Goal: Task Accomplishment & Management: Manage account settings

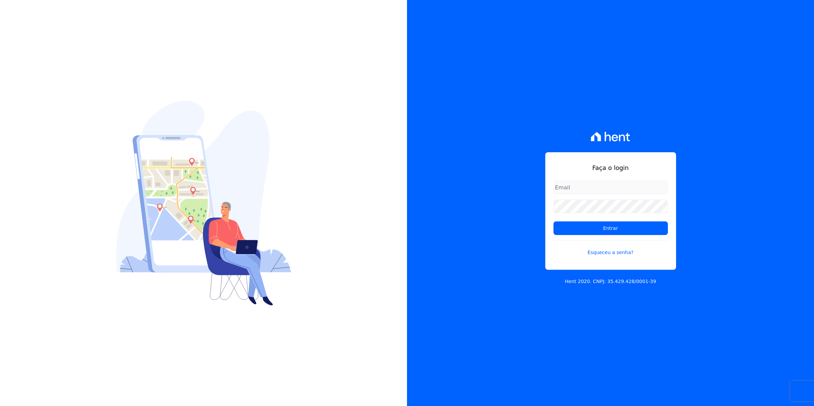
click at [566, 186] on input "email" at bounding box center [611, 188] width 115 height 14
type input "cobranca@munte.com.br"
click at [554, 222] on input "Entrar" at bounding box center [611, 229] width 115 height 14
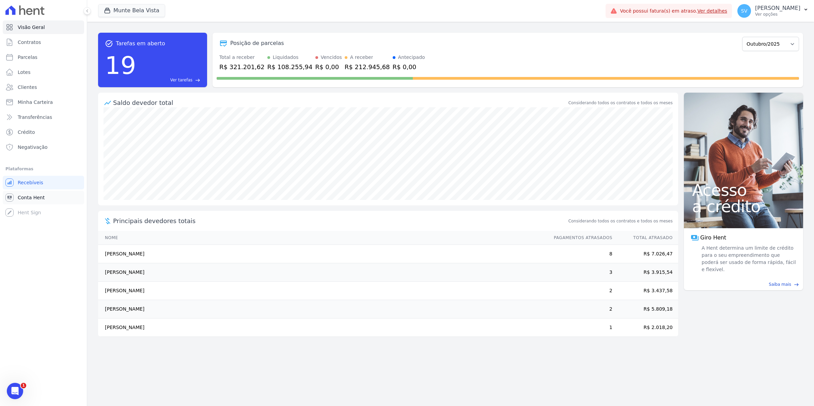
click at [41, 196] on span "Conta Hent" at bounding box center [31, 197] width 27 height 7
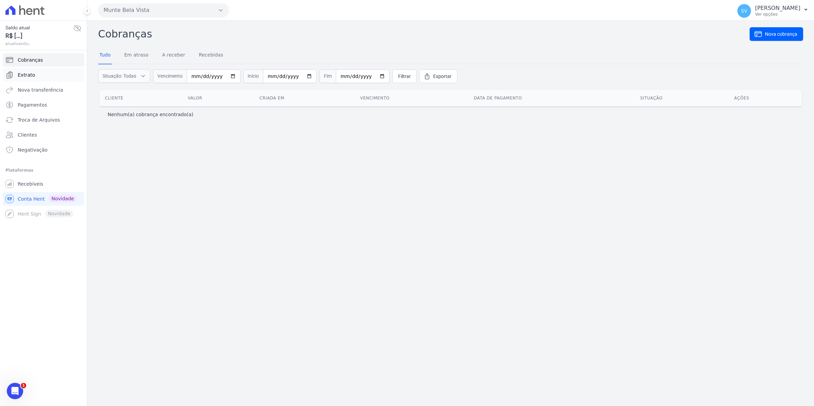
click at [19, 74] on span "Extrato" at bounding box center [26, 75] width 17 height 7
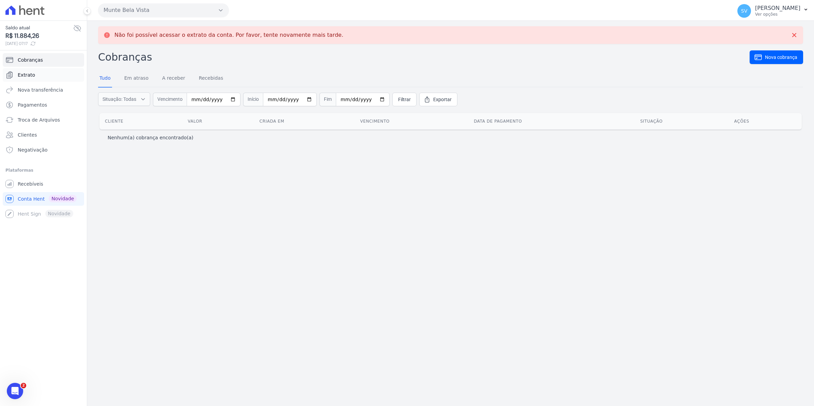
click at [22, 75] on span "Extrato" at bounding box center [26, 75] width 17 height 7
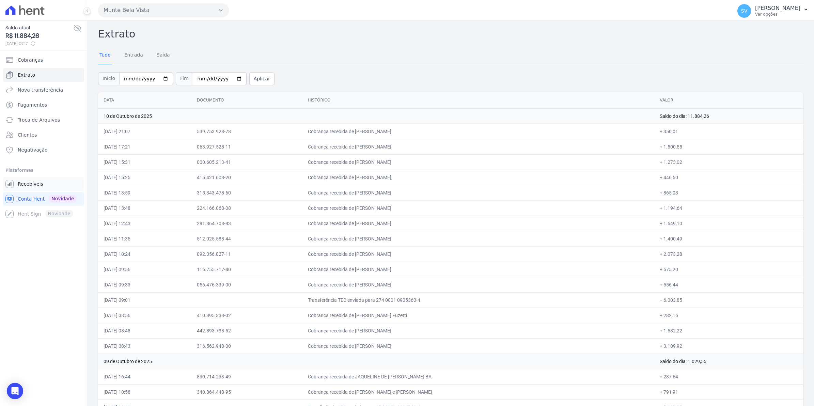
click at [25, 181] on span "Recebíveis" at bounding box center [31, 184] width 26 height 7
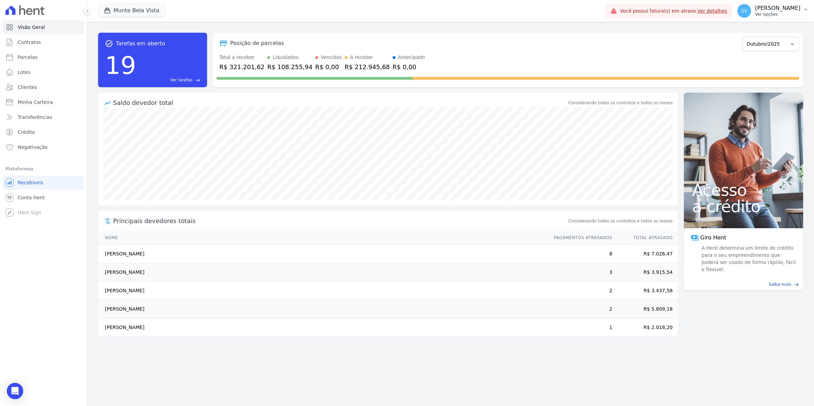
click at [748, 11] on span "SV" at bounding box center [745, 11] width 6 height 5
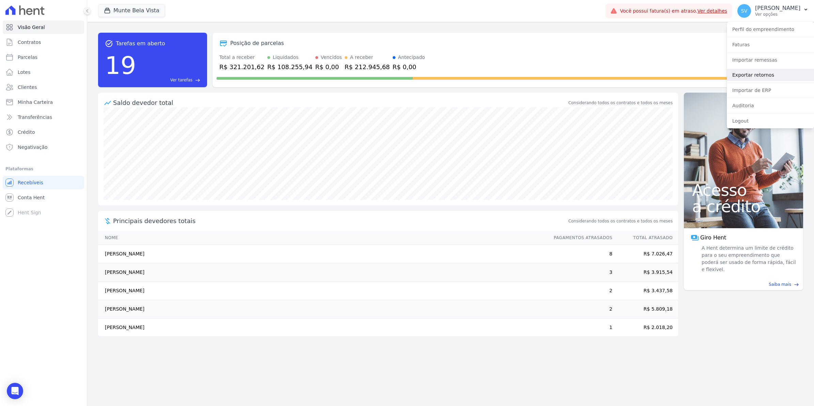
click at [751, 73] on link "Exportar retornos" at bounding box center [770, 75] width 87 height 12
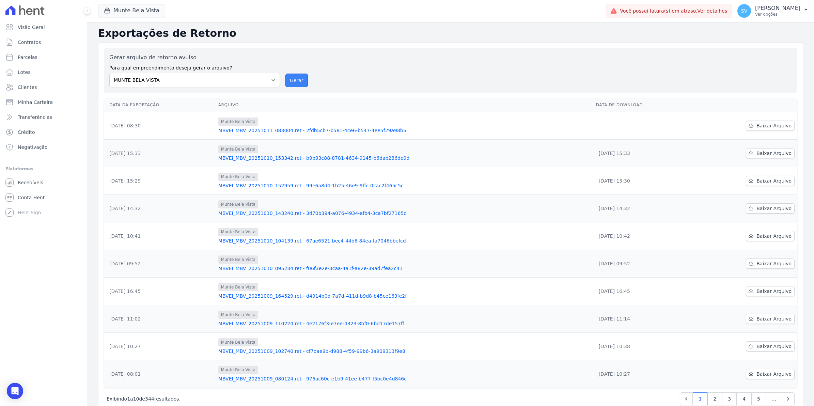
click at [292, 80] on button "Gerar" at bounding box center [297, 81] width 22 height 14
click at [27, 186] on link "Recebíveis" at bounding box center [43, 183] width 81 height 14
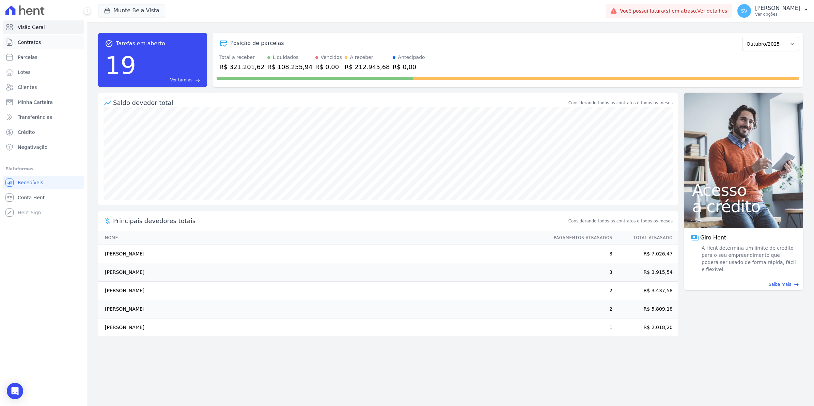
click at [26, 42] on span "Contratos" at bounding box center [29, 42] width 23 height 7
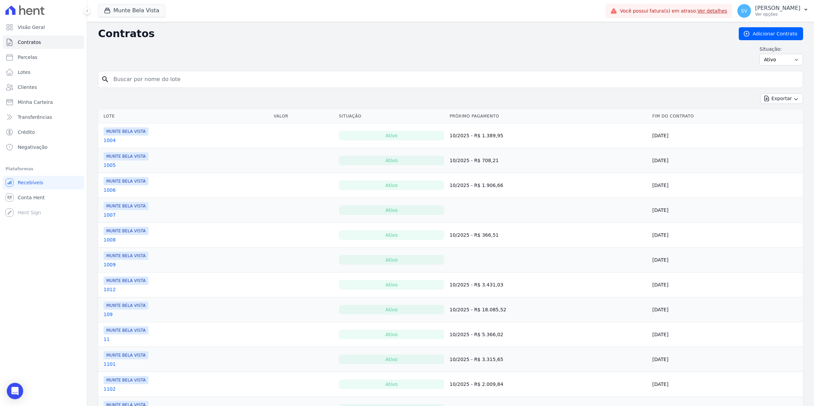
click at [140, 75] on input "search" at bounding box center [454, 80] width 691 height 14
type input "mjo"
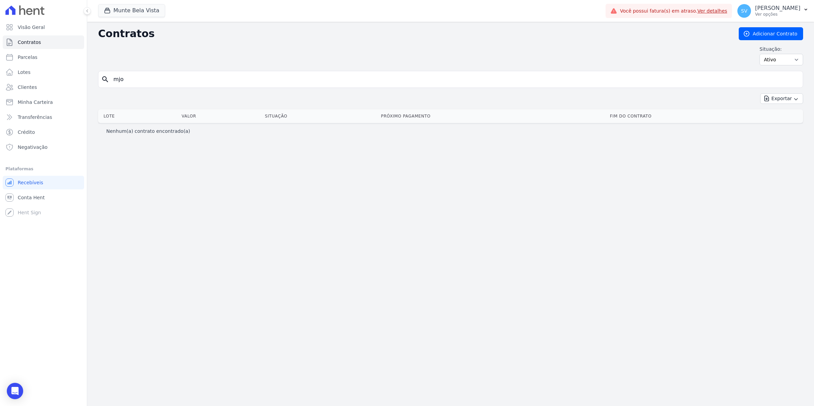
drag, startPoint x: 135, startPoint y: 80, endPoint x: 0, endPoint y: 85, distance: 135.4
click at [0, 85] on html "Visão Geral Contratos Parcelas Lotes Clientes Minha Carteira Transferências Cré…" at bounding box center [407, 203] width 814 height 406
type input "M"
click at [31, 57] on span "Parcelas" at bounding box center [28, 57] width 20 height 7
select select
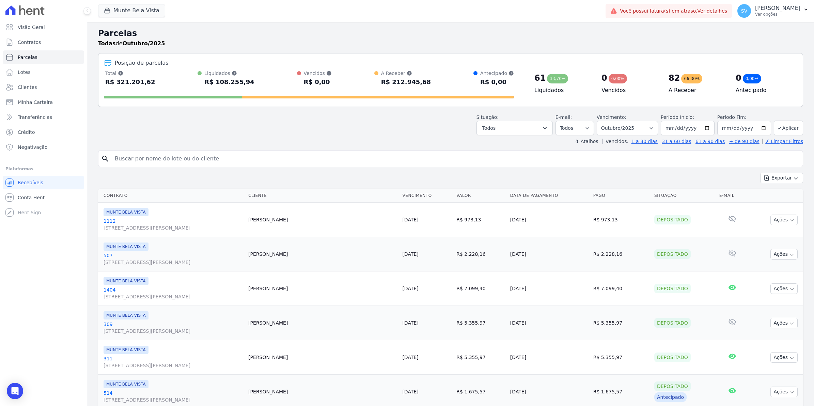
click at [153, 153] on input "search" at bounding box center [456, 159] width 690 height 14
type input "MJO"
select select
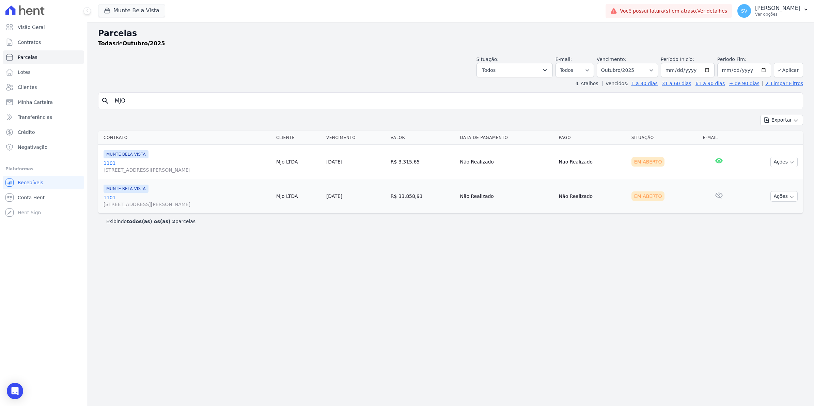
click at [105, 162] on link "1101 Avenida Brigadeiro Faria Lima, 1306, 4 andar, Pinheiros" at bounding box center [187, 167] width 167 height 14
click at [723, 161] on icon at bounding box center [719, 160] width 7 height 5
click at [795, 163] on icon "button" at bounding box center [792, 162] width 5 height 5
click at [111, 161] on link "1101 Avenida Brigadeiro Faria Lima, 1306, 4 andar, Pinheiros" at bounding box center [187, 167] width 167 height 14
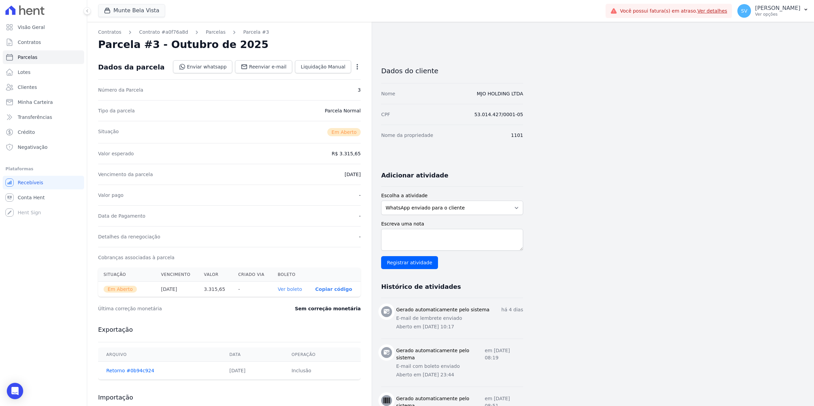
click at [354, 63] on icon "button" at bounding box center [357, 66] width 7 height 7
click at [323, 75] on link "Alterar" at bounding box center [328, 76] width 60 height 12
click at [317, 176] on input "2025-10-10" at bounding box center [334, 174] width 54 height 14
type input "[DATE]"
click at [348, 64] on span "Salvar" at bounding box center [347, 66] width 15 height 7
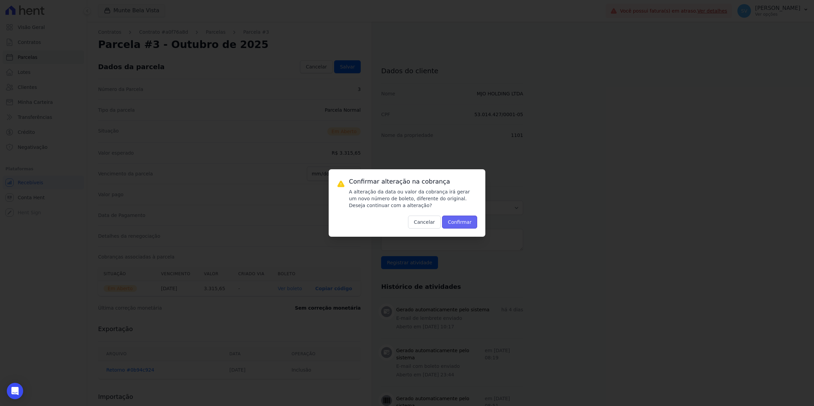
click at [461, 220] on button "Confirmar" at bounding box center [459, 222] width 35 height 13
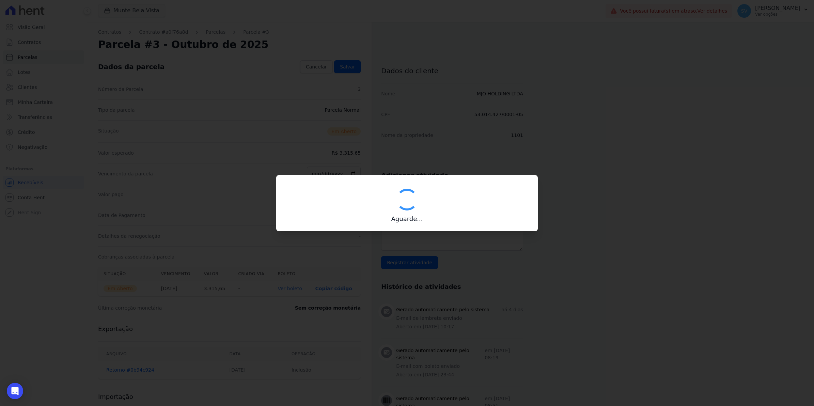
type input "00190000090335103300000675280176812300000331565"
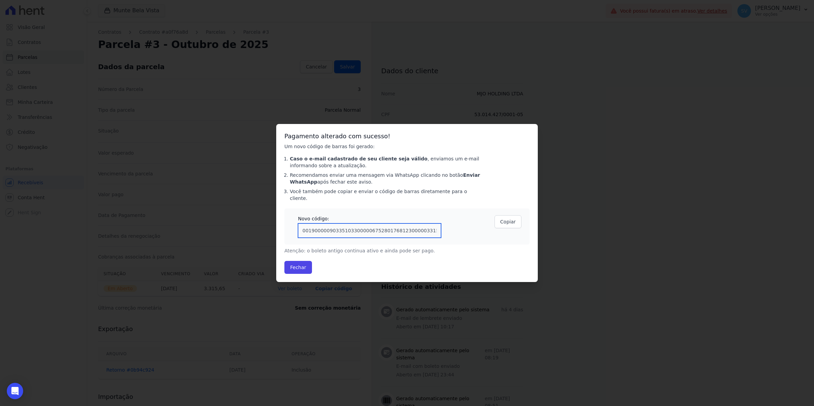
drag, startPoint x: 422, startPoint y: 227, endPoint x: -2, endPoint y: 222, distance: 423.3
click at [0, 0] on html "Visão Geral Contratos Parcelas Lotes Clientes Minha Carteira Transferências Cré…" at bounding box center [407, 0] width 814 height 0
drag, startPoint x: 432, startPoint y: 227, endPoint x: 142, endPoint y: 218, distance: 289.5
click at [142, 218] on div "Confirmar alteração na cobrança A alteração da data ou valor da cobrança irá ge…" at bounding box center [407, 203] width 814 height 406
click at [305, 268] on button "Fechar" at bounding box center [299, 267] width 28 height 13
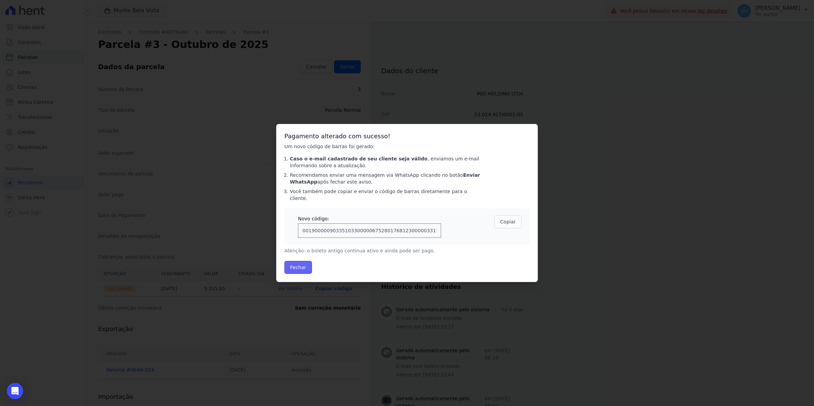
click at [292, 266] on button "Fechar" at bounding box center [299, 267] width 28 height 13
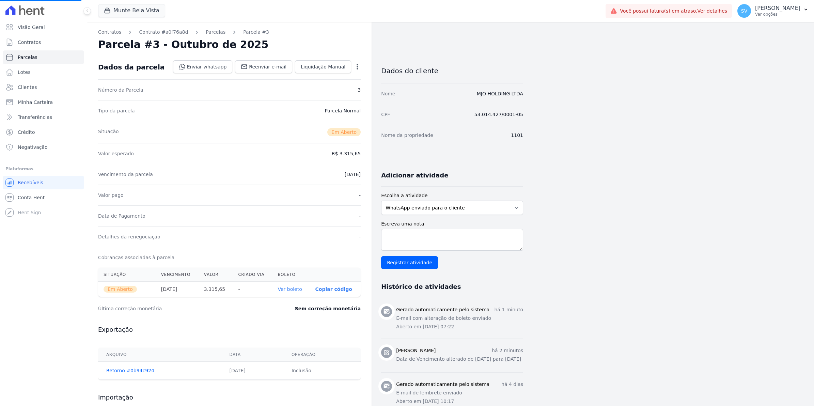
select select
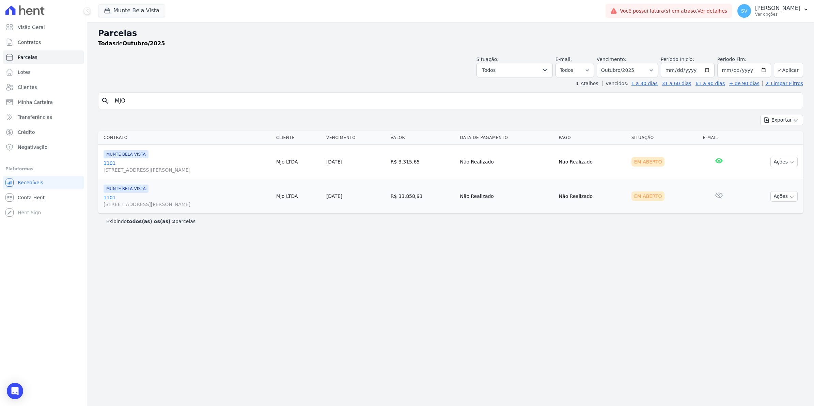
drag, startPoint x: 108, startPoint y: 199, endPoint x: 129, endPoint y: 205, distance: 22.2
click at [108, 199] on link "[GEOGRAPHIC_DATA][STREET_ADDRESS][PERSON_NAME][GEOGRAPHIC_DATA]" at bounding box center [187, 201] width 167 height 14
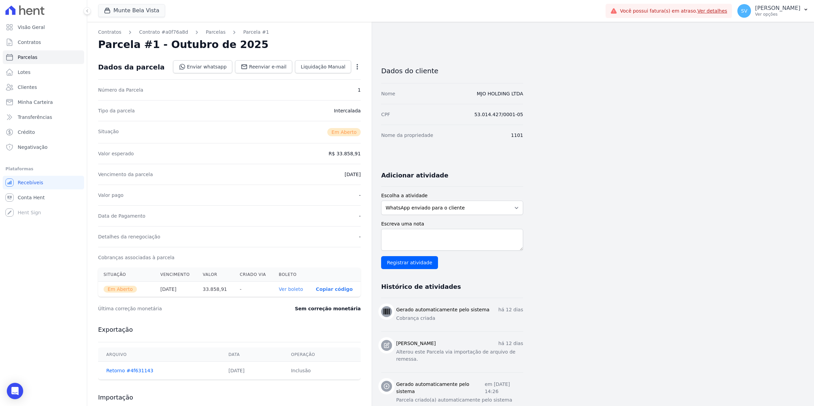
click at [359, 67] on icon "button" at bounding box center [357, 66] width 7 height 7
click at [268, 212] on div "Data de Pagamento -" at bounding box center [229, 215] width 263 height 21
click at [293, 289] on link "Ver boleto" at bounding box center [291, 289] width 24 height 5
click at [29, 196] on span "Conta Hent" at bounding box center [31, 197] width 27 height 7
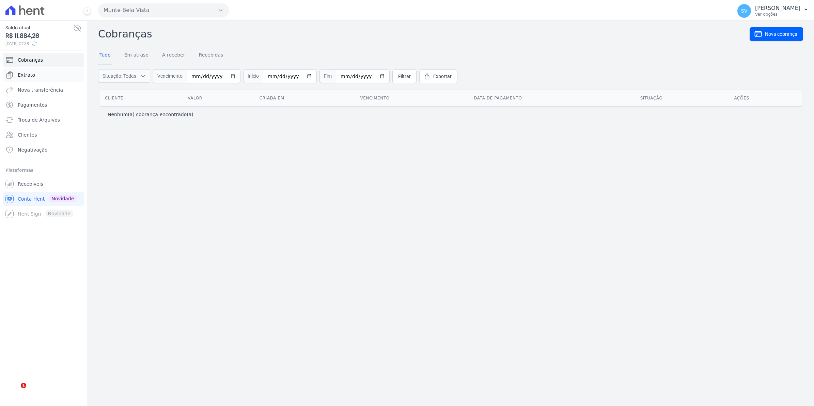
click at [35, 76] on link "Extrato" at bounding box center [43, 75] width 81 height 14
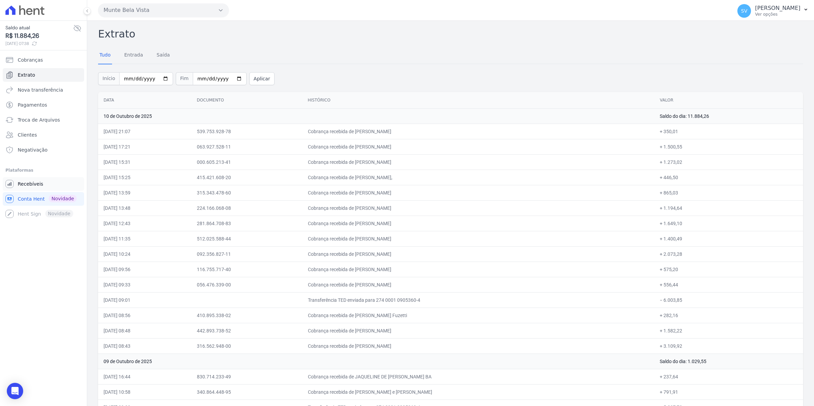
click at [30, 184] on span "Recebíveis" at bounding box center [31, 184] width 26 height 7
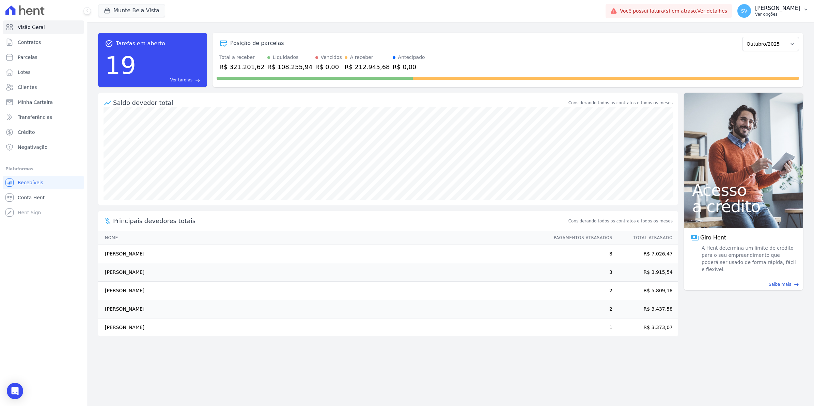
click at [751, 10] on span "SV" at bounding box center [745, 11] width 14 height 14
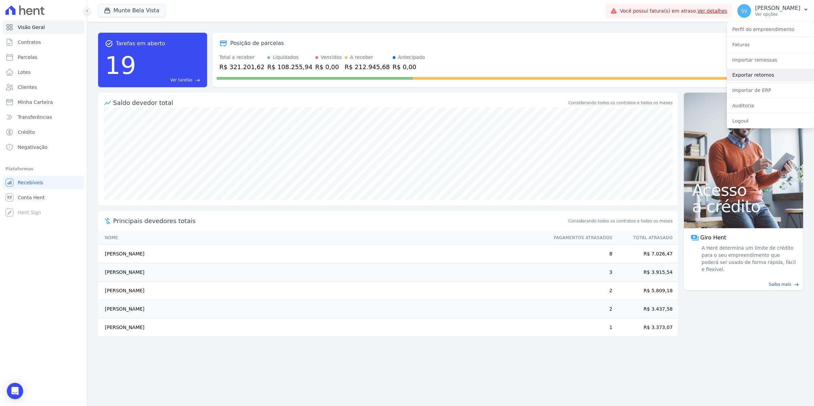
click at [753, 76] on link "Exportar retornos" at bounding box center [770, 75] width 87 height 12
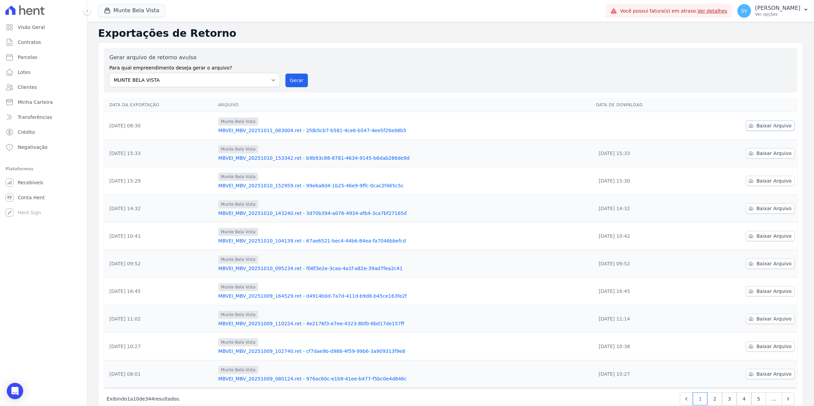
click at [768, 125] on span "Baixar Arquivo" at bounding box center [774, 125] width 35 height 7
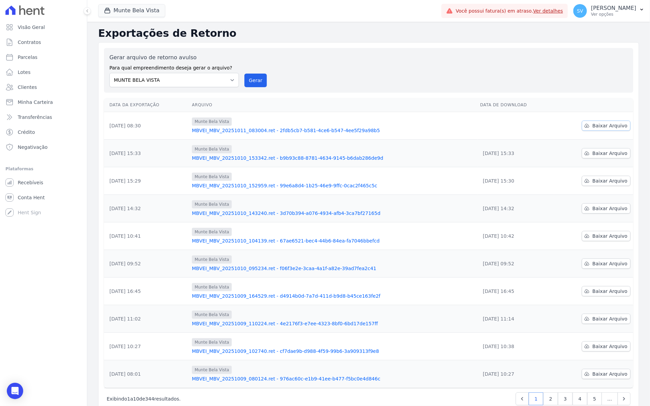
click at [618, 123] on span "Baixar Arquivo" at bounding box center [609, 125] width 35 height 7
click at [603, 128] on span "Baixar Arquivo" at bounding box center [609, 125] width 35 height 7
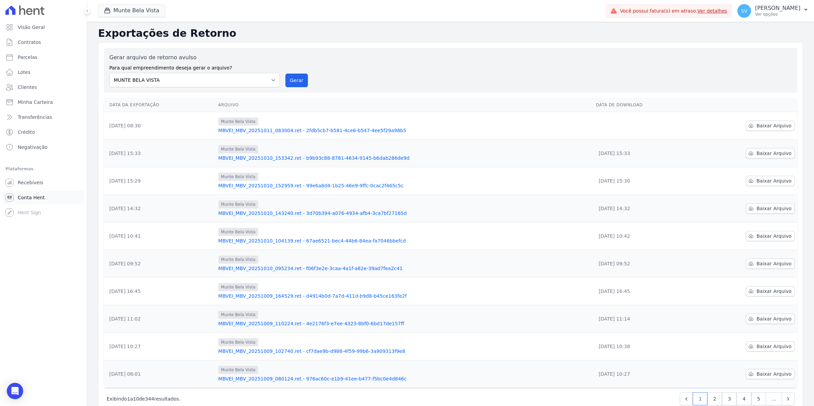
click at [25, 196] on span "Conta Hent" at bounding box center [31, 197] width 27 height 7
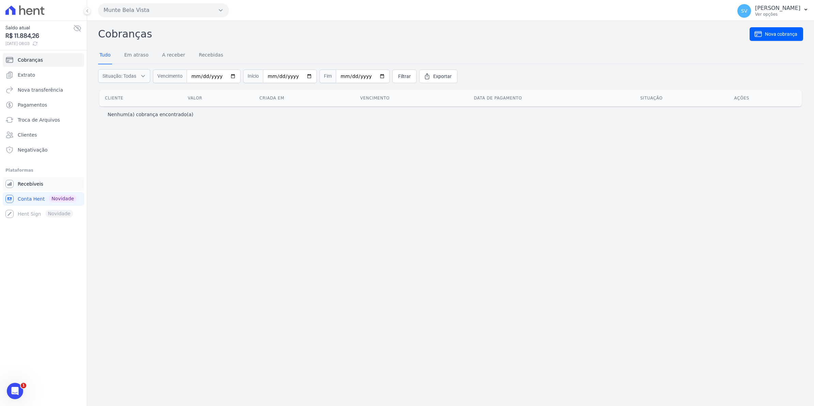
click at [26, 186] on span "Recebíveis" at bounding box center [31, 184] width 26 height 7
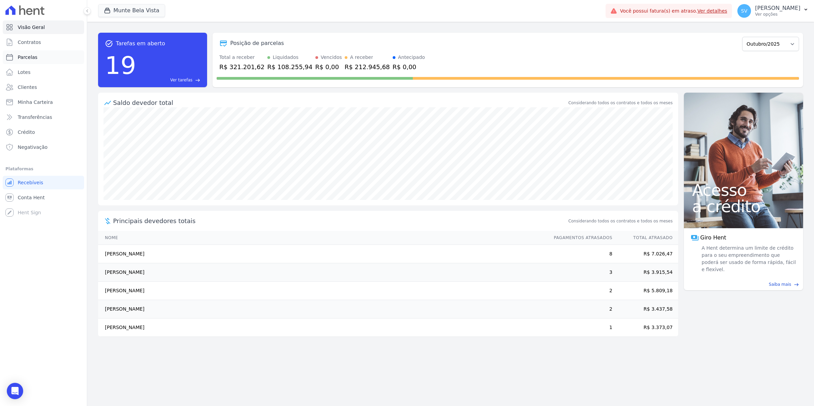
click at [31, 57] on span "Parcelas" at bounding box center [28, 57] width 20 height 7
select select
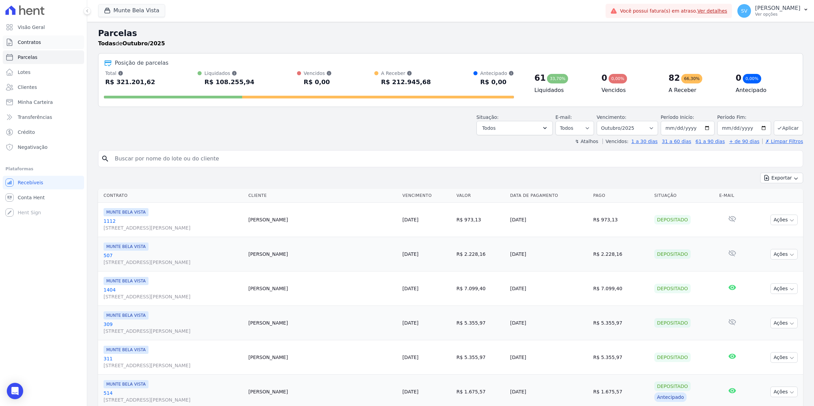
click at [37, 40] on span "Contratos" at bounding box center [29, 42] width 23 height 7
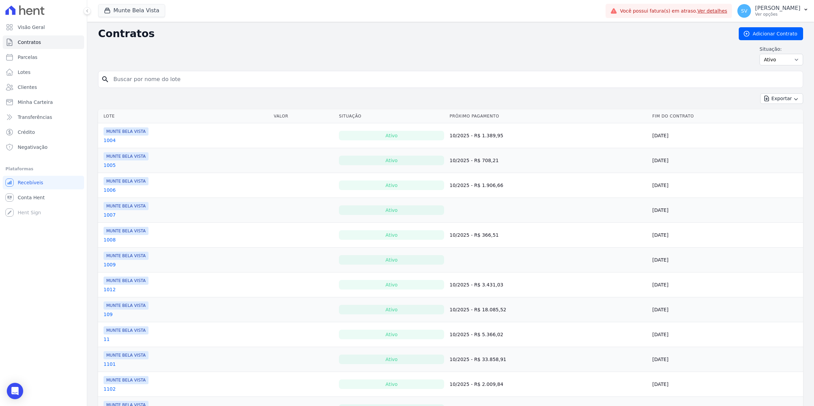
click at [133, 76] on input "search" at bounding box center [454, 80] width 691 height 14
type input "mjo"
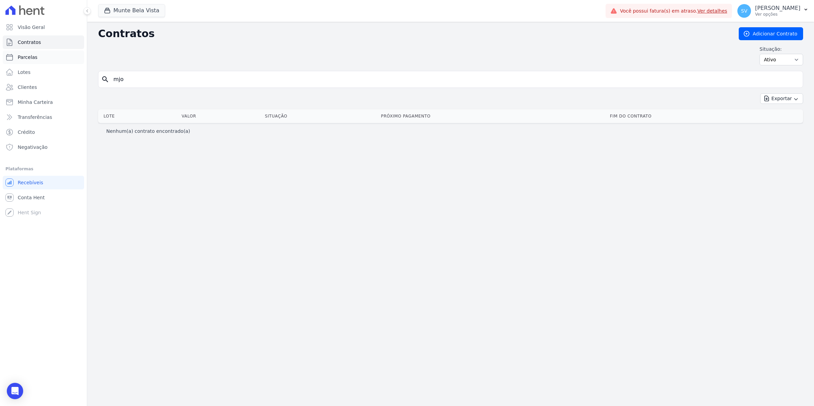
click at [28, 57] on span "Parcelas" at bounding box center [28, 57] width 20 height 7
select select
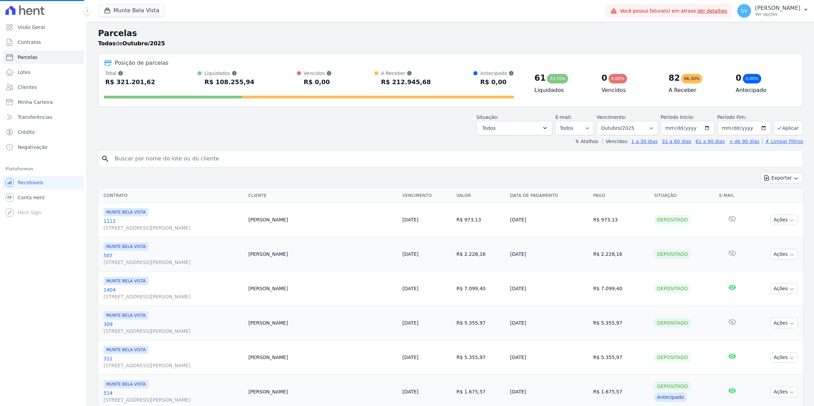
click at [163, 164] on input "search" at bounding box center [456, 159] width 690 height 14
select select
click at [159, 161] on input "search" at bounding box center [456, 159] width 690 height 14
type input "MJO"
select select
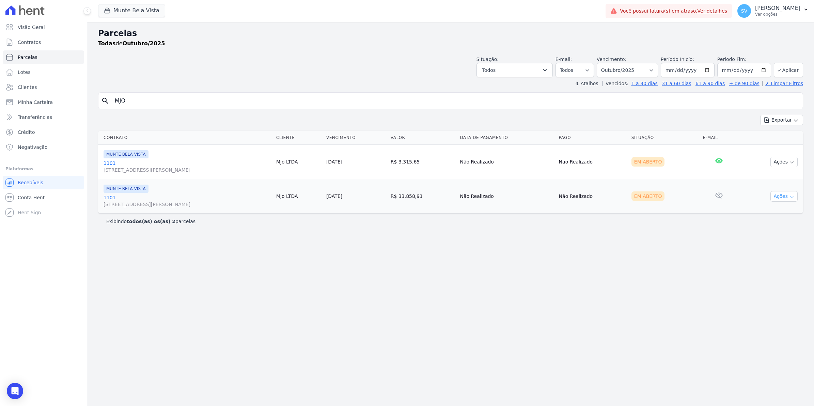
click at [793, 199] on icon "button" at bounding box center [792, 196] width 5 height 5
click at [107, 198] on link "1101 Avenida Brigadeiro Faria Lima, 1306, 4 andar, Pinheiros" at bounding box center [187, 201] width 167 height 14
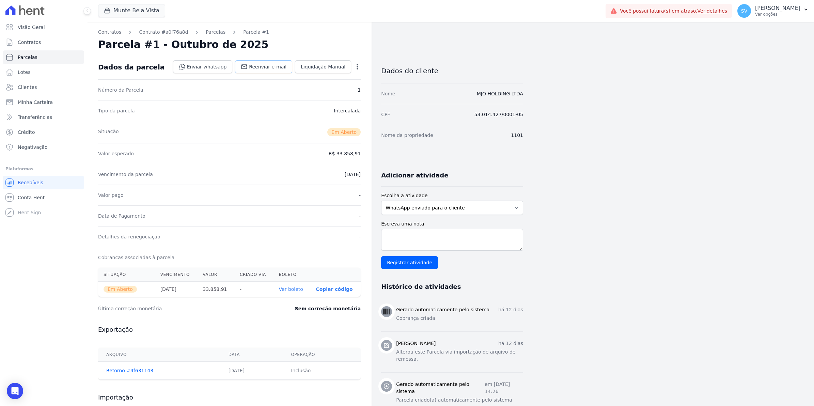
click at [278, 66] on span "Reenviar e-mail" at bounding box center [267, 66] width 37 height 7
click at [36, 196] on span "Conta Hent" at bounding box center [31, 197] width 27 height 7
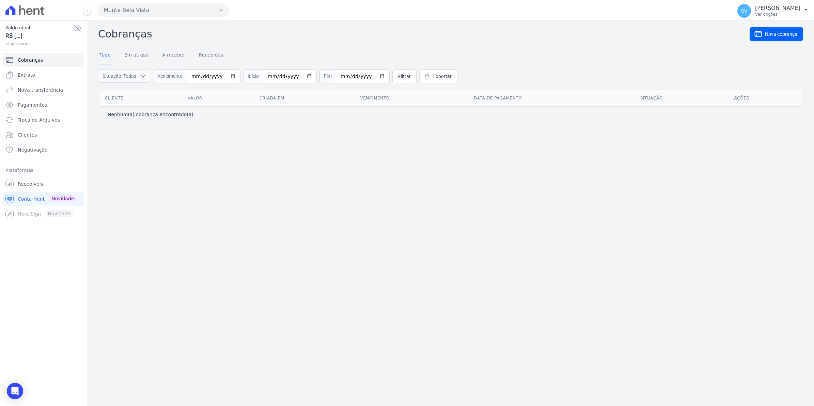
click at [34, 40] on span "R$ [...]" at bounding box center [39, 35] width 68 height 9
click at [28, 79] on link "Extrato" at bounding box center [43, 75] width 81 height 14
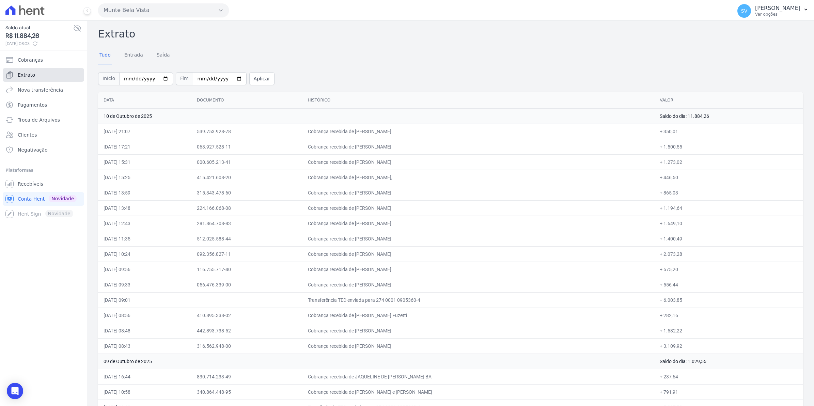
click at [28, 75] on span "Extrato" at bounding box center [26, 75] width 17 height 7
click at [28, 71] on link "Extrato" at bounding box center [43, 75] width 81 height 14
click at [748, 12] on span "SV" at bounding box center [745, 11] width 6 height 5
click at [36, 184] on span "Recebíveis" at bounding box center [31, 184] width 26 height 7
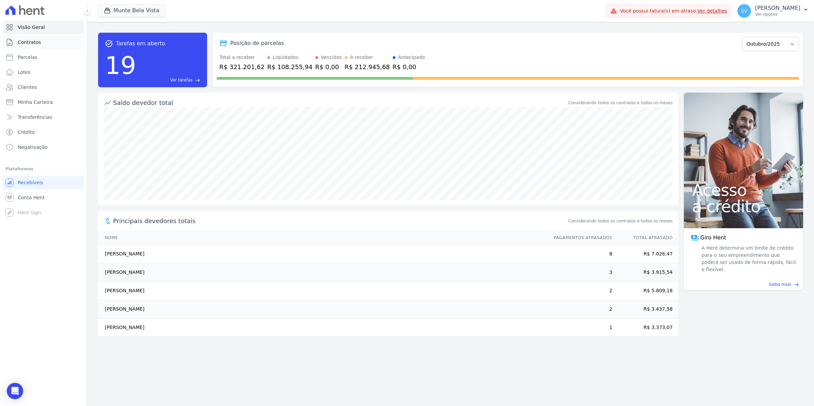
click at [27, 44] on span "Contratos" at bounding box center [29, 42] width 23 height 7
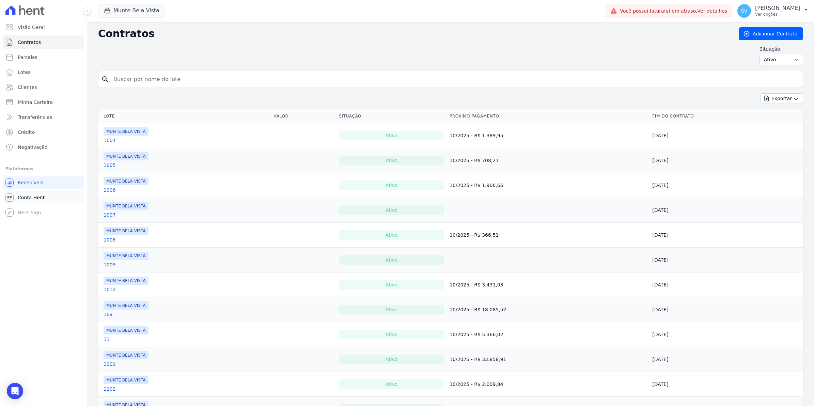
click at [26, 197] on span "Conta Hent" at bounding box center [31, 197] width 27 height 7
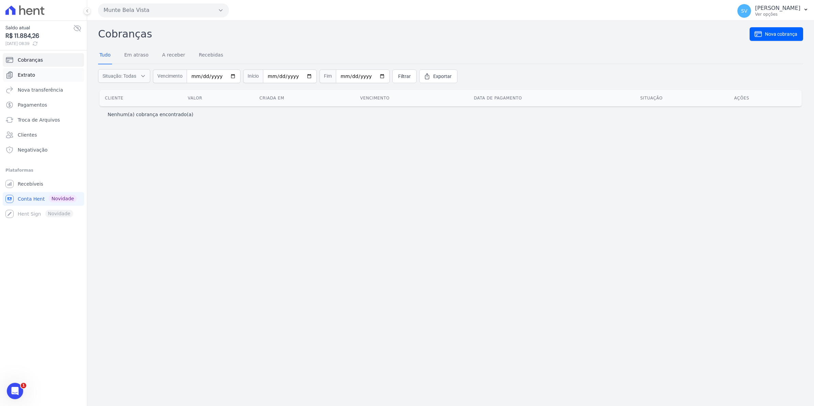
click at [21, 74] on span "Extrato" at bounding box center [26, 75] width 17 height 7
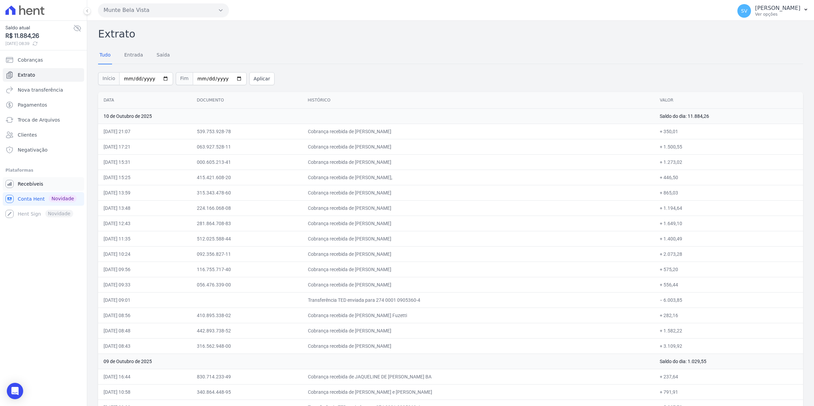
click at [31, 182] on span "Recebíveis" at bounding box center [31, 184] width 26 height 7
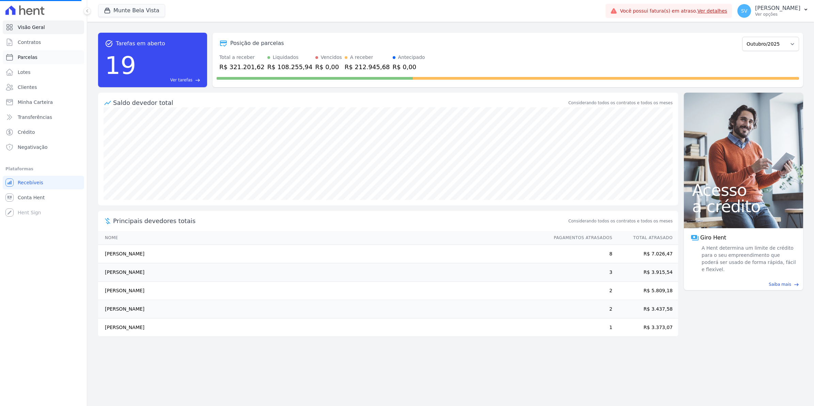
click at [28, 60] on span "Parcelas" at bounding box center [28, 57] width 20 height 7
select select
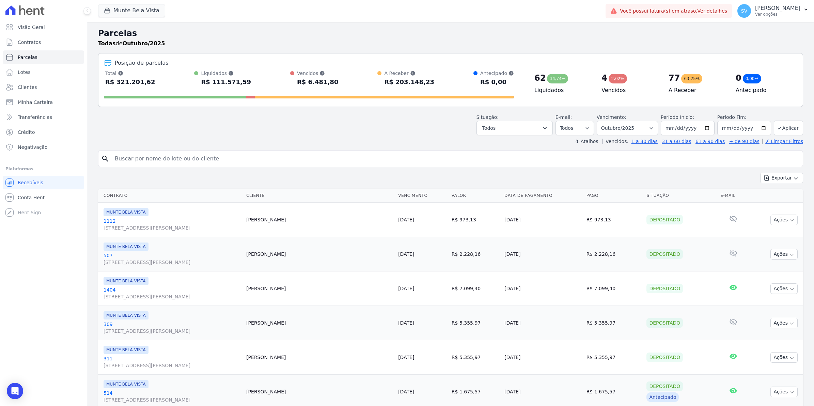
click at [129, 161] on input "search" at bounding box center [456, 159] width 690 height 14
click at [748, 13] on span "SV" at bounding box center [745, 11] width 6 height 5
click at [725, 10] on link "Ver detalhes" at bounding box center [713, 10] width 30 height 5
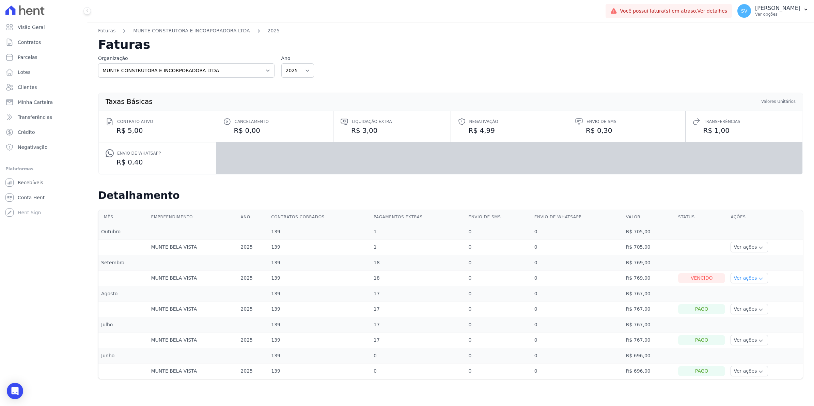
click at [753, 280] on button "Ver ações" at bounding box center [749, 278] width 37 height 11
click at [746, 297] on link "Ver boleto" at bounding box center [759, 296] width 50 height 7
click at [35, 183] on span "Recebíveis" at bounding box center [31, 182] width 26 height 7
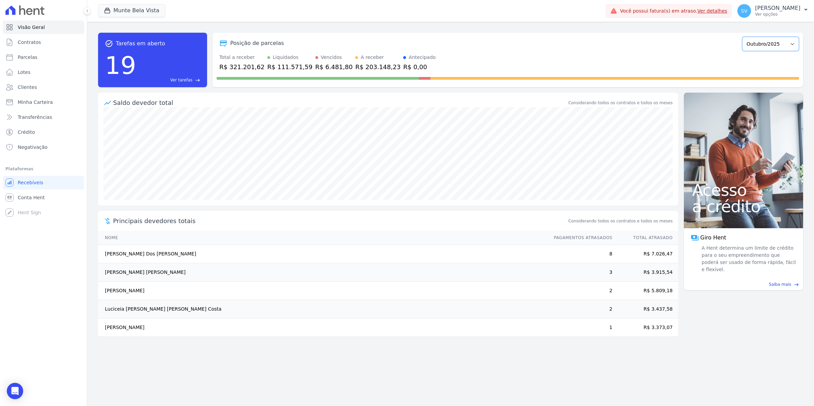
click at [774, 48] on select "Janeiro/2024 Fevereiro/2024 Março/2024 Abril/2024 Maio/2024 Junho/2024 Julho/20…" at bounding box center [771, 44] width 57 height 14
click at [36, 57] on link "Parcelas" at bounding box center [43, 57] width 81 height 14
select select
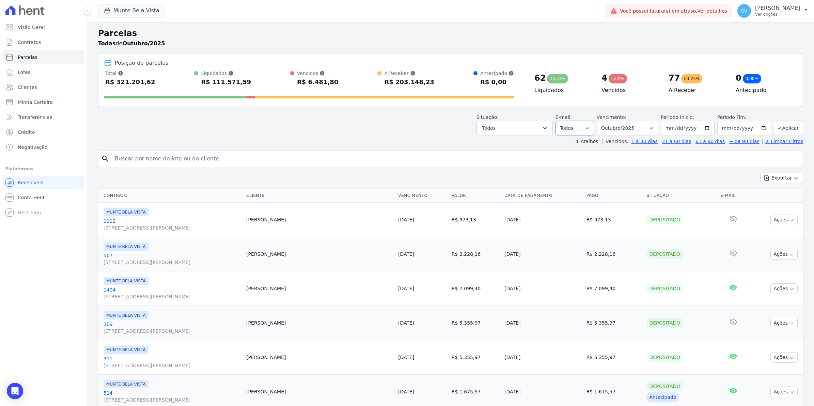
click at [592, 128] on select "Todos Lido Não-lido" at bounding box center [575, 128] width 39 height 14
drag, startPoint x: 592, startPoint y: 128, endPoint x: 588, endPoint y: 128, distance: 3.7
click at [592, 128] on select "Todos Lido Não-lido" at bounding box center [575, 128] width 39 height 14
click at [548, 128] on icon "button" at bounding box center [545, 128] width 7 height 7
click at [516, 147] on label "Selecionar todos" at bounding box center [510, 145] width 40 height 5
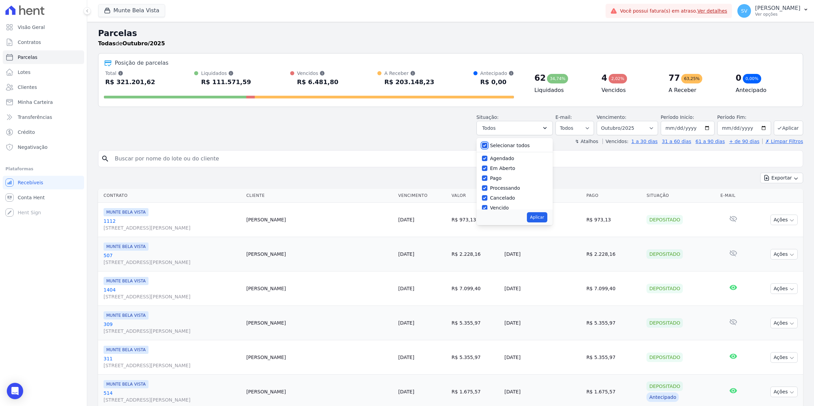
click at [488, 147] on input "Selecionar todos" at bounding box center [484, 145] width 5 height 5
checkbox input "false"
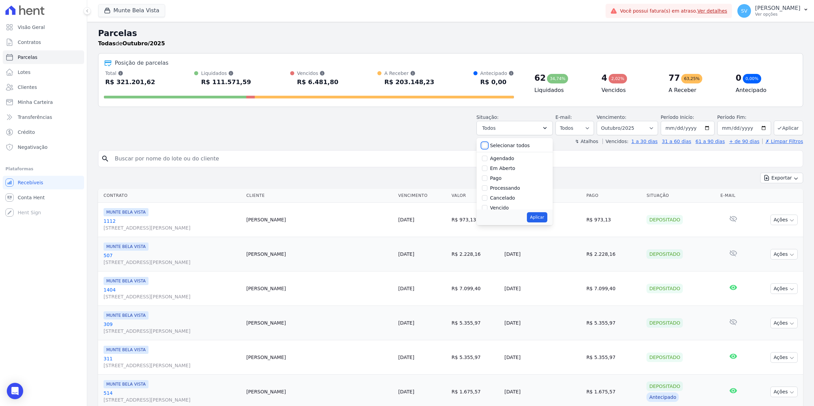
checkbox input "false"
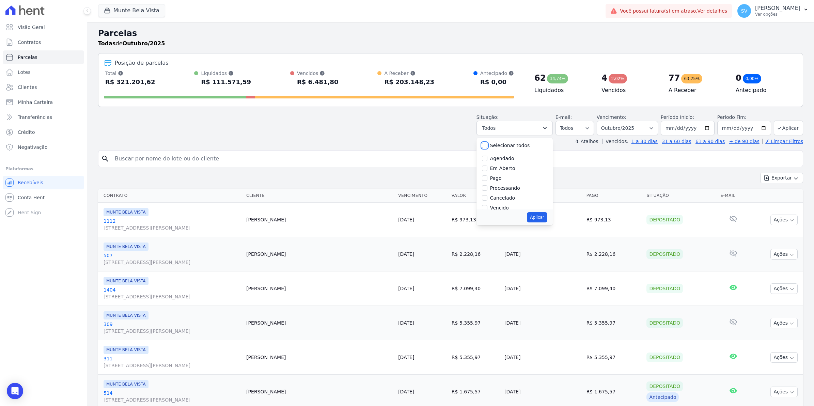
checkbox input "false"
click at [505, 164] on label "Vencido" at bounding box center [499, 162] width 19 height 5
click at [488, 164] on input "Vencido" at bounding box center [484, 162] width 5 height 5
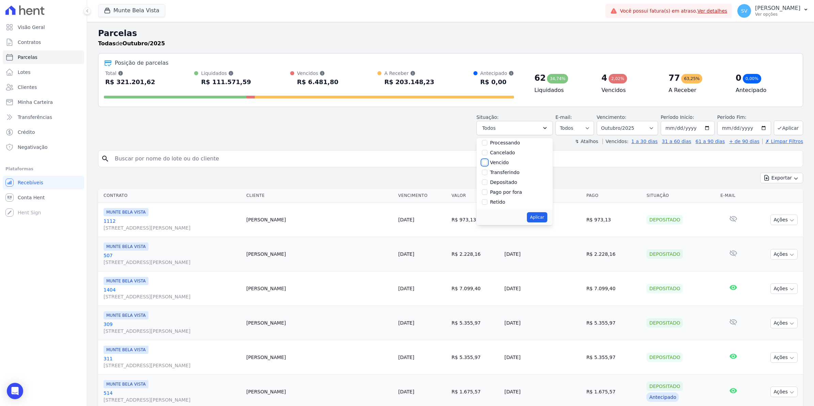
checkbox input "true"
click at [541, 214] on button "Aplicar" at bounding box center [537, 217] width 20 height 10
select select "overdue"
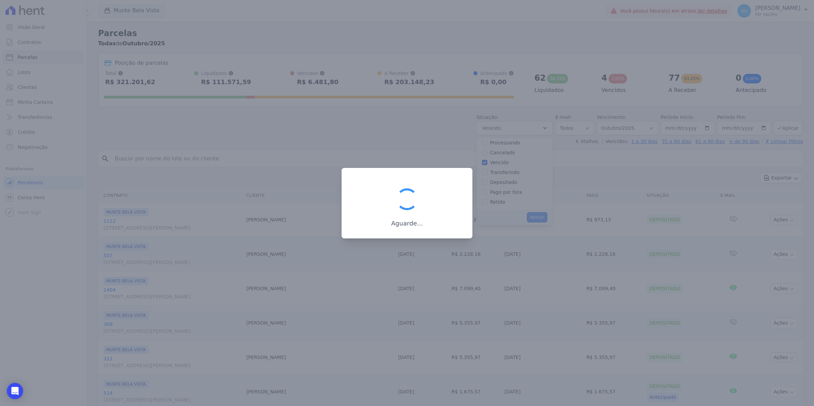
scroll to position [12, 0]
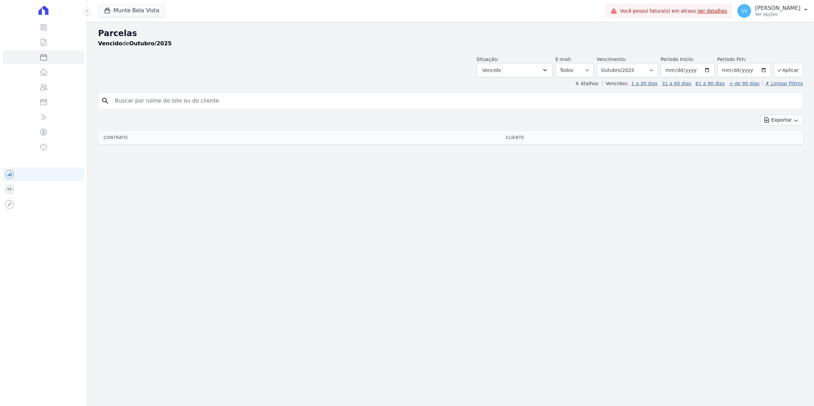
select select
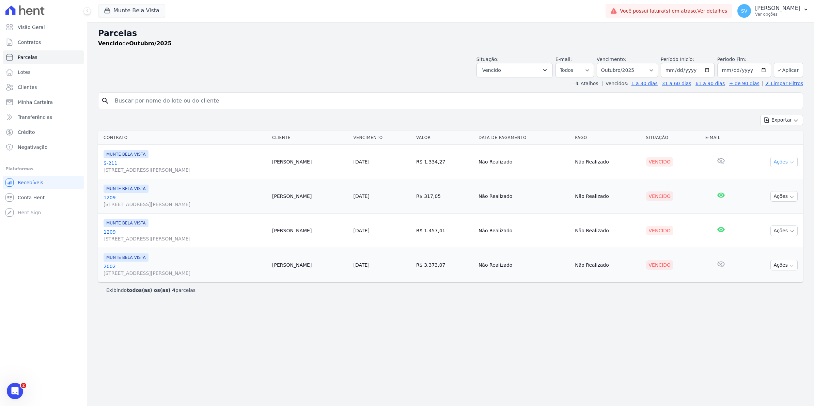
click at [784, 163] on button "Ações" at bounding box center [784, 162] width 27 height 11
click at [776, 181] on link "Ver boleto" at bounding box center [781, 177] width 65 height 13
click at [767, 182] on link "Ver boleto" at bounding box center [781, 177] width 65 height 13
click at [110, 161] on link "S-211 [STREET_ADDRESS][PERSON_NAME]" at bounding box center [185, 167] width 163 height 14
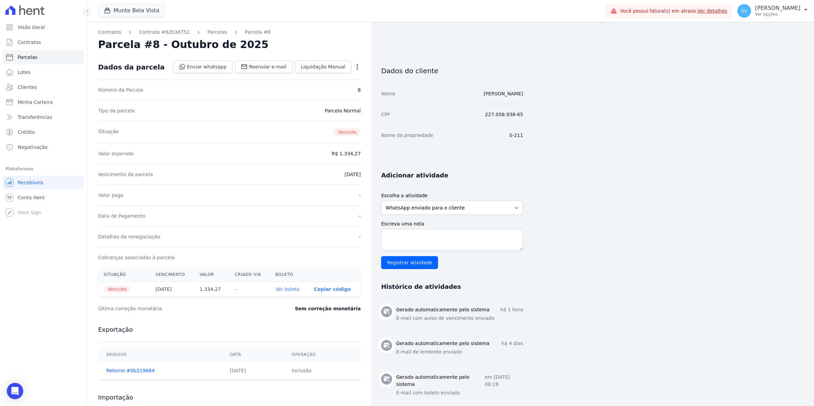
click at [355, 67] on icon "button" at bounding box center [357, 66] width 7 height 7
click at [337, 99] on link "Renegociar" at bounding box center [328, 100] width 60 height 12
click at [308, 77] on link "Alterar" at bounding box center [328, 76] width 60 height 12
click at [316, 174] on input "[DATE]" at bounding box center [334, 174] width 54 height 14
type input "[DATE]"
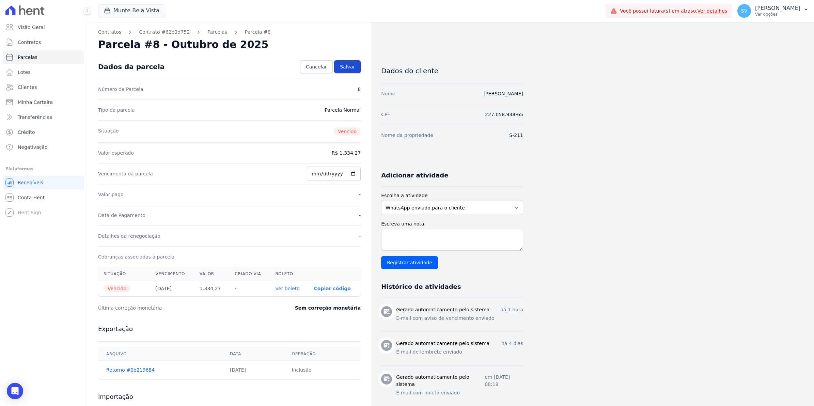
click at [347, 65] on span "Salvar" at bounding box center [347, 66] width 15 height 7
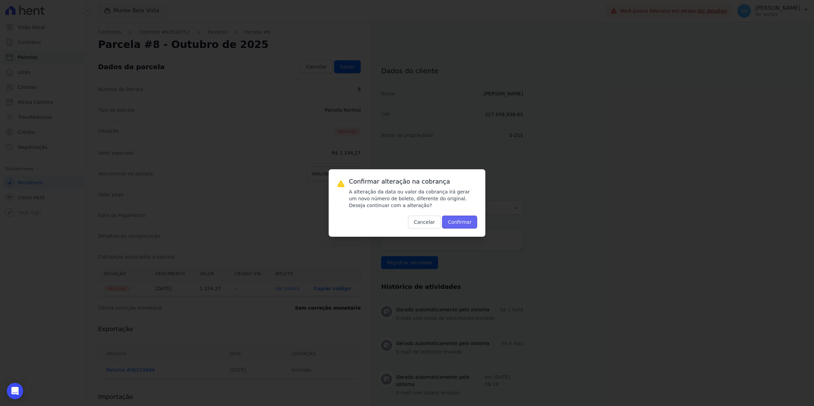
click at [464, 225] on button "Confirmar" at bounding box center [459, 222] width 35 height 13
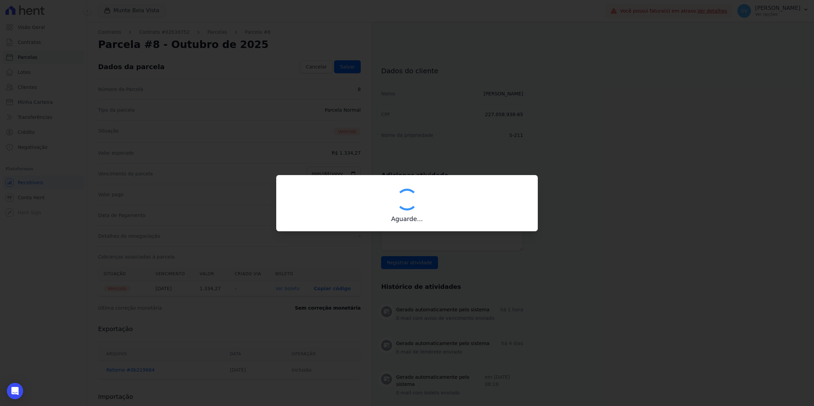
type input "00190000090335103300000649997178312300000133427"
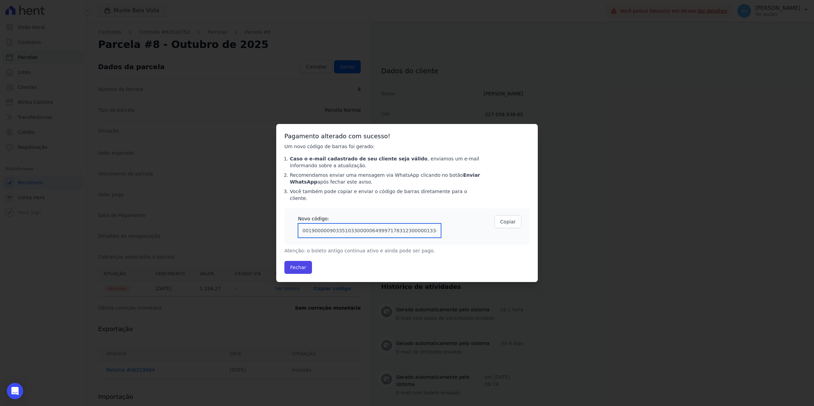
drag, startPoint x: 433, startPoint y: 230, endPoint x: 250, endPoint y: 236, distance: 182.8
click at [250, 236] on div "Confirmar alteração na cobrança A alteração da data ou valor da cobrança irá ge…" at bounding box center [407, 203] width 814 height 406
click at [293, 266] on button "Fechar" at bounding box center [299, 267] width 28 height 13
click at [300, 267] on button "Fechar" at bounding box center [299, 267] width 28 height 13
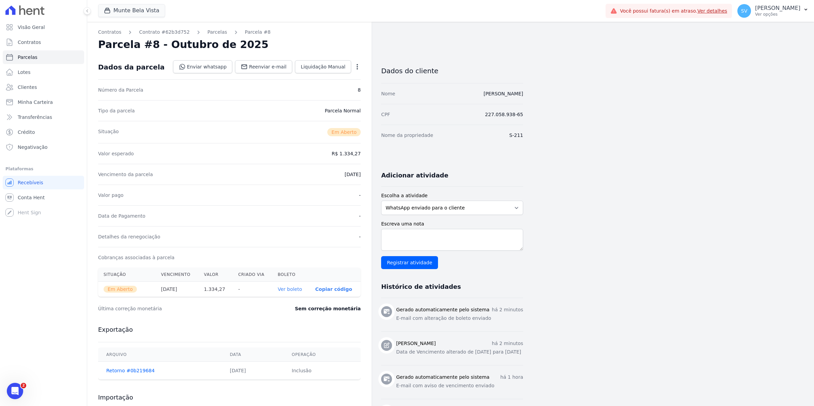
click at [296, 290] on link "Ver boleto" at bounding box center [290, 289] width 24 height 5
